Goal: Task Accomplishment & Management: Use online tool/utility

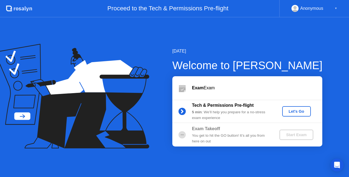
click at [293, 112] on div "Let's Go" at bounding box center [296, 111] width 24 height 4
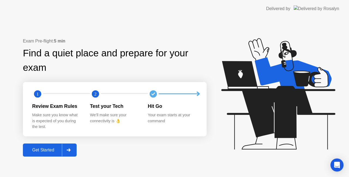
click at [54, 146] on button "Get Started" at bounding box center [50, 150] width 54 height 13
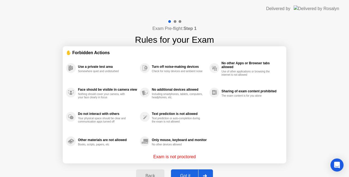
click at [188, 170] on button "Got it" at bounding box center [192, 176] width 42 height 13
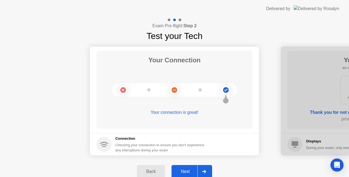
click at [188, 170] on div "Next" at bounding box center [185, 171] width 24 height 5
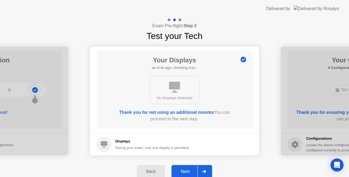
click at [188, 170] on div "Next" at bounding box center [185, 171] width 24 height 5
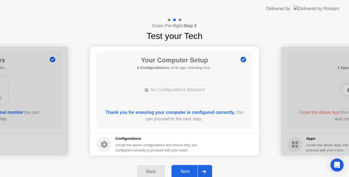
click at [185, 171] on div "Next" at bounding box center [185, 171] width 24 height 5
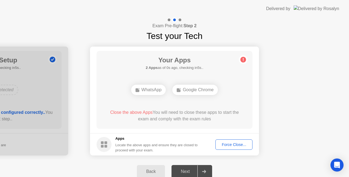
click at [226, 143] on div "Force Close..." at bounding box center [233, 145] width 33 height 4
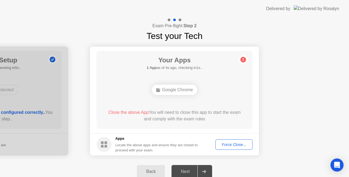
click at [233, 143] on div "Force Close..." at bounding box center [233, 145] width 33 height 4
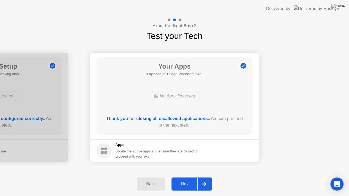
click at [184, 177] on div "Next" at bounding box center [185, 184] width 24 height 5
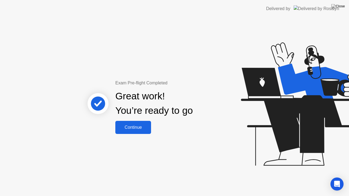
click at [135, 123] on button "Continue" at bounding box center [133, 127] width 36 height 13
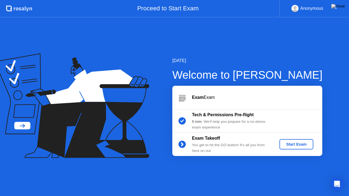
click at [295, 148] on button "Start Exam" at bounding box center [296, 144] width 34 height 10
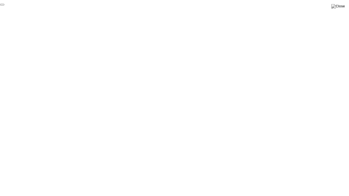
click div "End Proctoring Session"
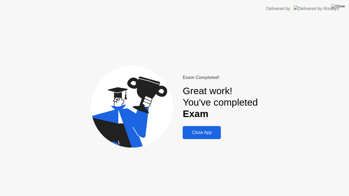
click at [203, 132] on div "Close App" at bounding box center [201, 132] width 35 height 5
